Goal: Transaction & Acquisition: Purchase product/service

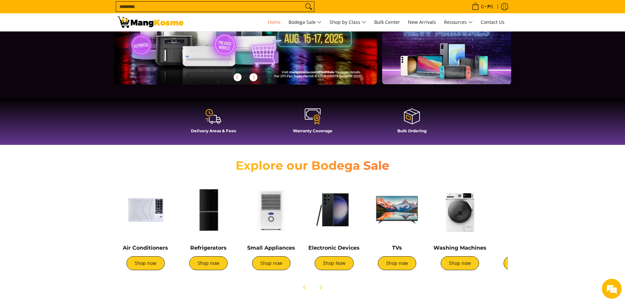
scroll to position [121, 0]
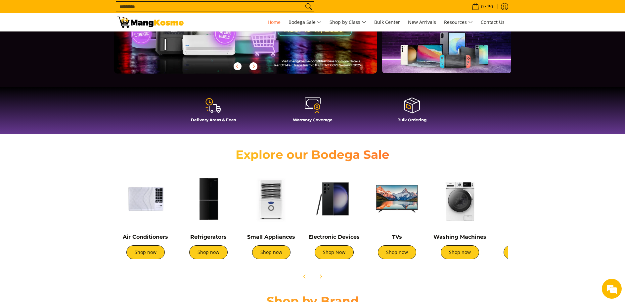
click at [137, 202] on img at bounding box center [145, 198] width 56 height 56
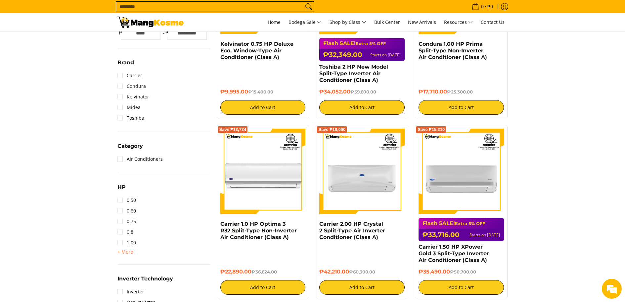
scroll to position [208, 0]
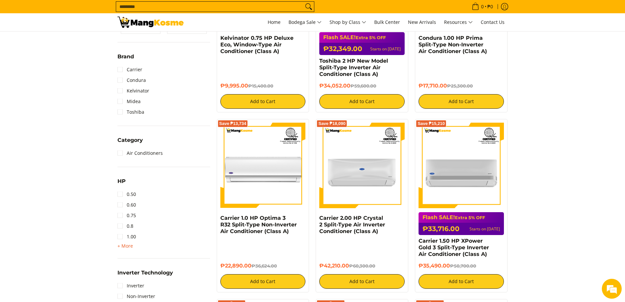
click at [126, 247] on span "+ More" at bounding box center [125, 245] width 16 height 5
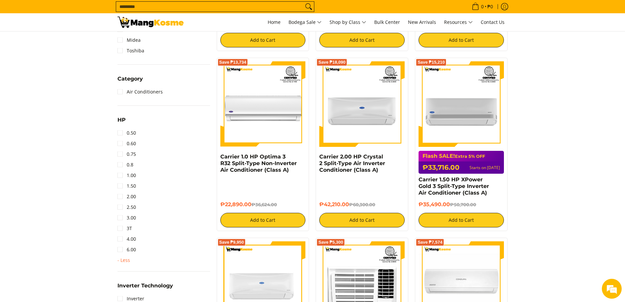
scroll to position [0, 0]
click at [122, 228] on link "3T" at bounding box center [124, 228] width 15 height 11
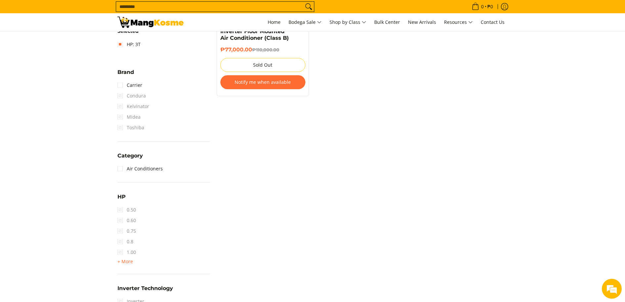
scroll to position [223, 0]
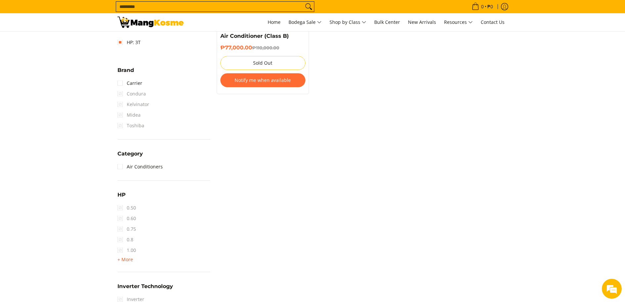
click at [125, 258] on span "+ More" at bounding box center [125, 259] width 16 height 5
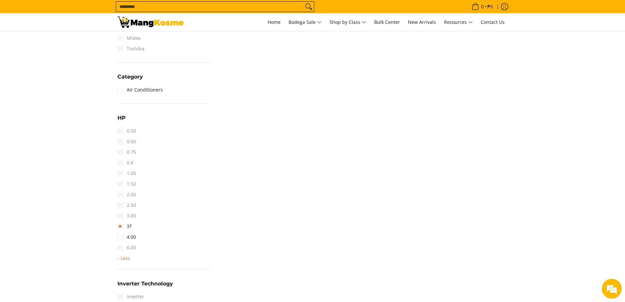
scroll to position [308, 0]
click at [121, 229] on link "4.00" at bounding box center [126, 228] width 19 height 11
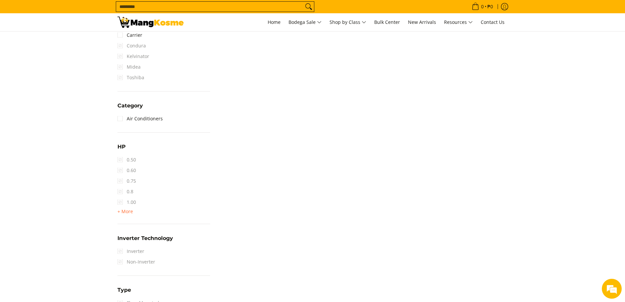
scroll to position [283, 0]
click at [128, 212] on span "+ More" at bounding box center [125, 210] width 16 height 5
click at [118, 276] on span "6.00" at bounding box center [126, 275] width 19 height 11
click at [122, 264] on link "4.00" at bounding box center [126, 264] width 19 height 11
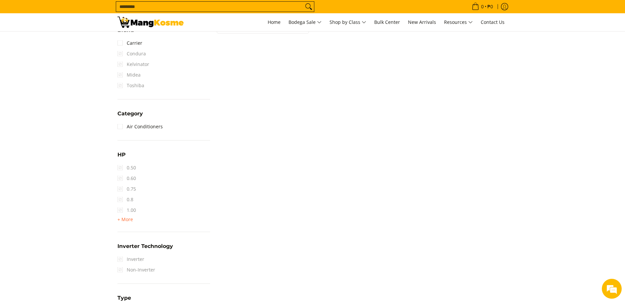
scroll to position [270, 0]
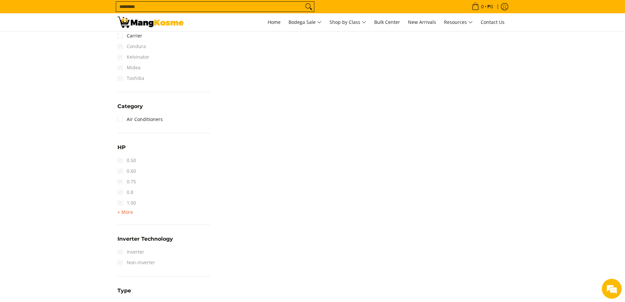
click at [127, 213] on span "+ More" at bounding box center [125, 211] width 16 height 5
click at [121, 279] on span "6.00" at bounding box center [126, 276] width 19 height 11
click at [120, 277] on span "6.00" at bounding box center [126, 276] width 19 height 11
click at [120, 256] on link "3T" at bounding box center [124, 255] width 15 height 11
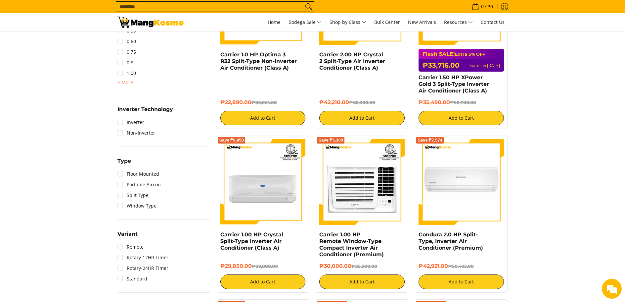
scroll to position [393, 0]
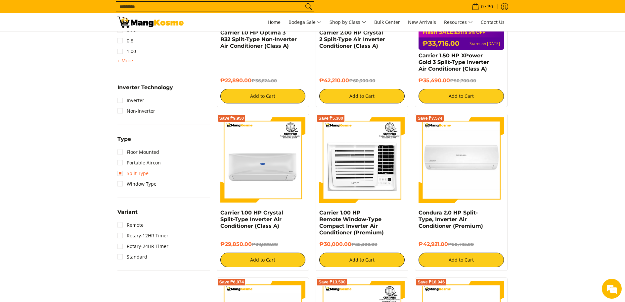
click at [123, 172] on link "Split Type" at bounding box center [132, 173] width 31 height 11
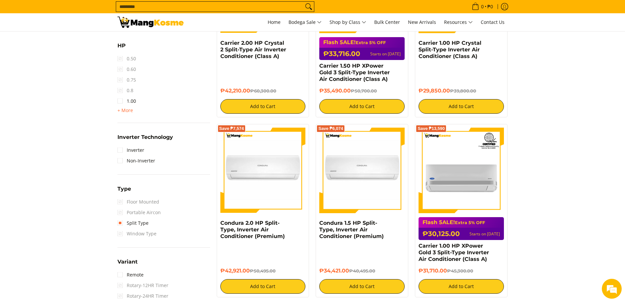
scroll to position [381, 0]
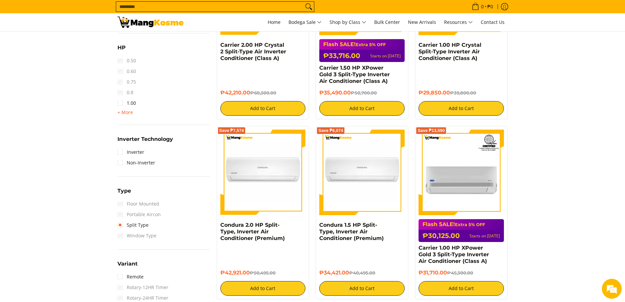
click at [130, 111] on span "+ More" at bounding box center [125, 112] width 16 height 5
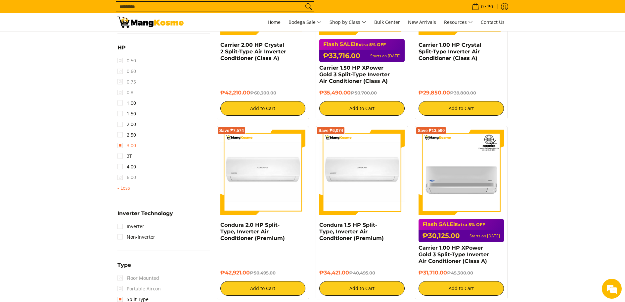
click at [124, 146] on link "3.00" at bounding box center [126, 145] width 19 height 11
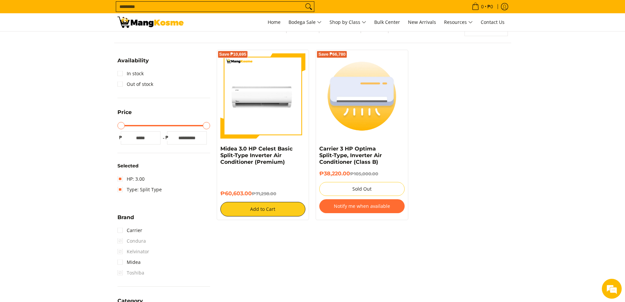
scroll to position [88, 0]
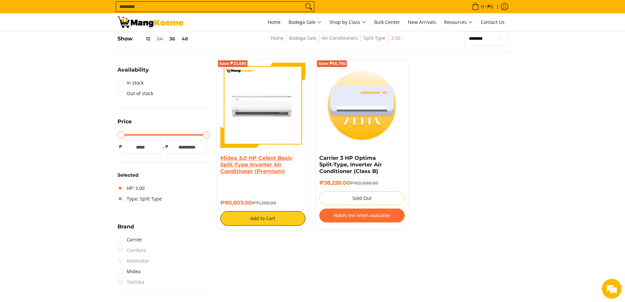
click at [230, 166] on link "Midea 3.0 HP Celest Basic Split-Type Inverter Air Conditioner (Premium)" at bounding box center [256, 165] width 72 height 20
